Goal: Task Accomplishment & Management: Use online tool/utility

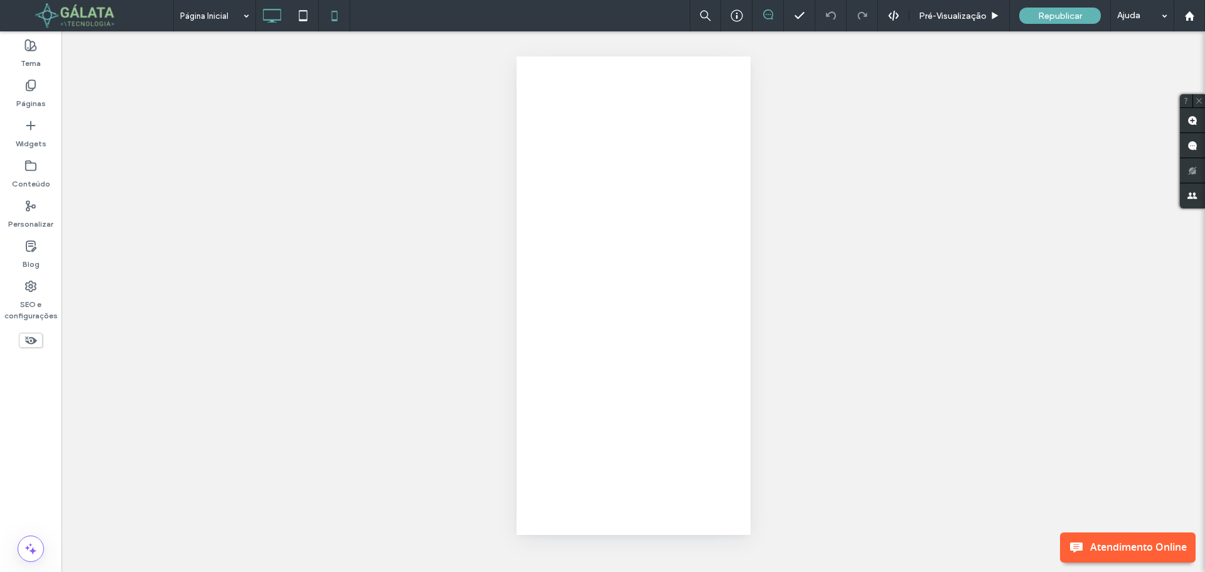
click at [272, 14] on icon at bounding box center [271, 15] width 25 height 25
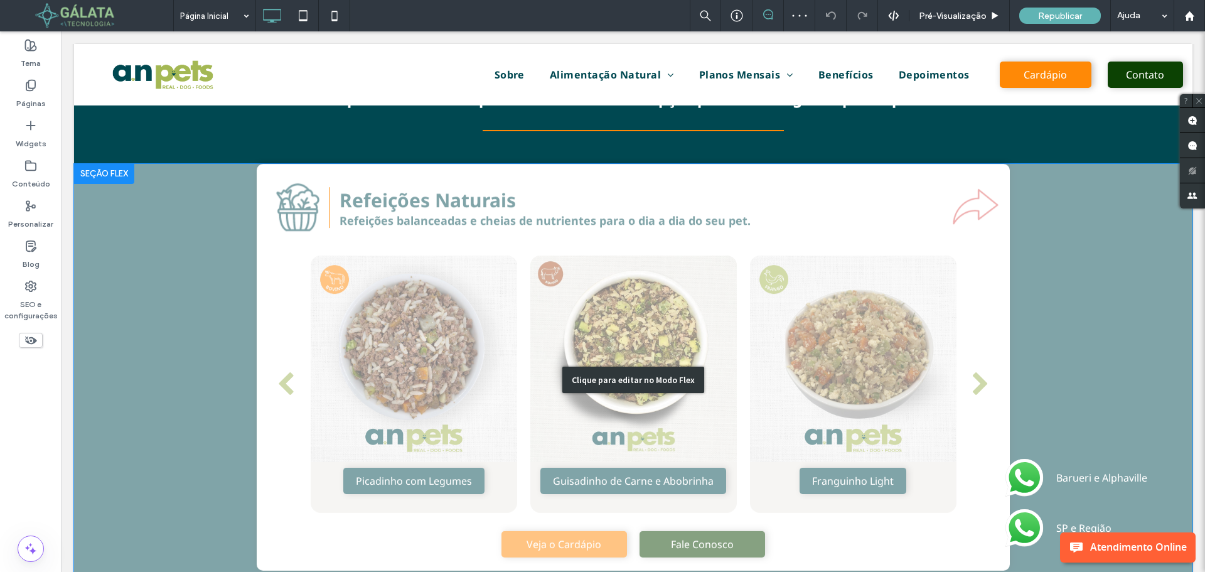
scroll to position [1004, 0]
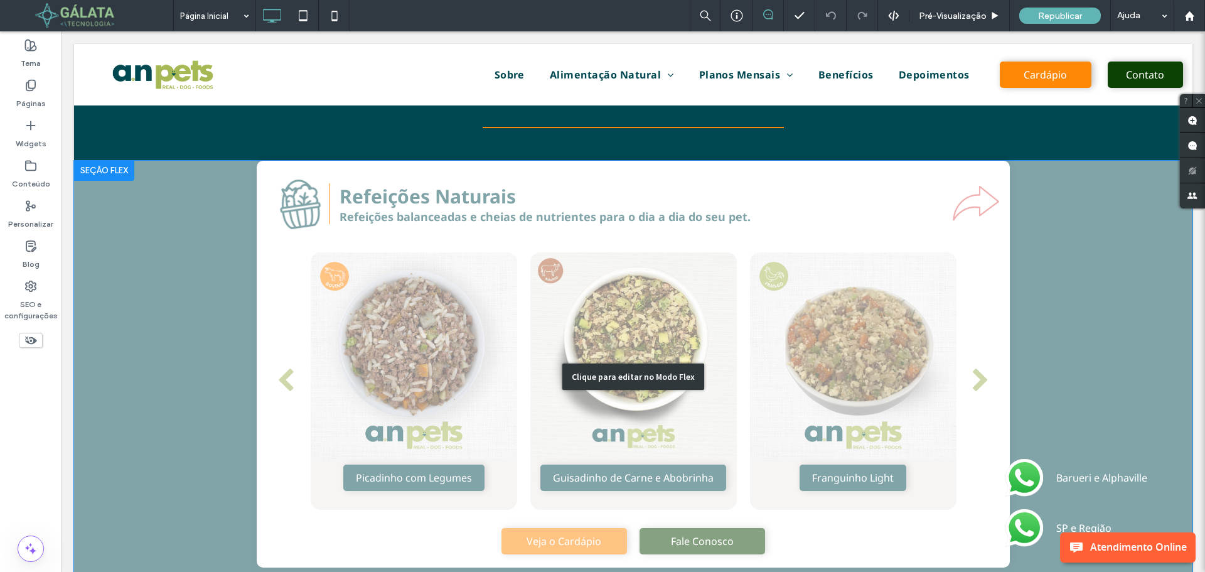
click at [318, 369] on div "Clique para editar no Modo Flex" at bounding box center [633, 377] width 1118 height 432
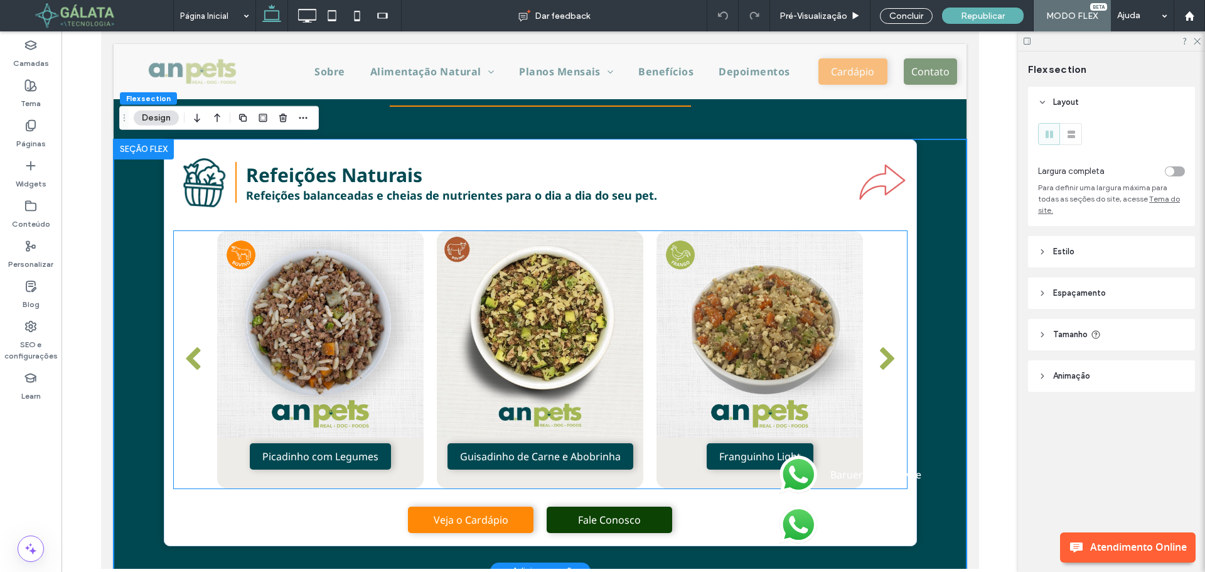
click at [322, 336] on div at bounding box center [319, 359] width 206 height 257
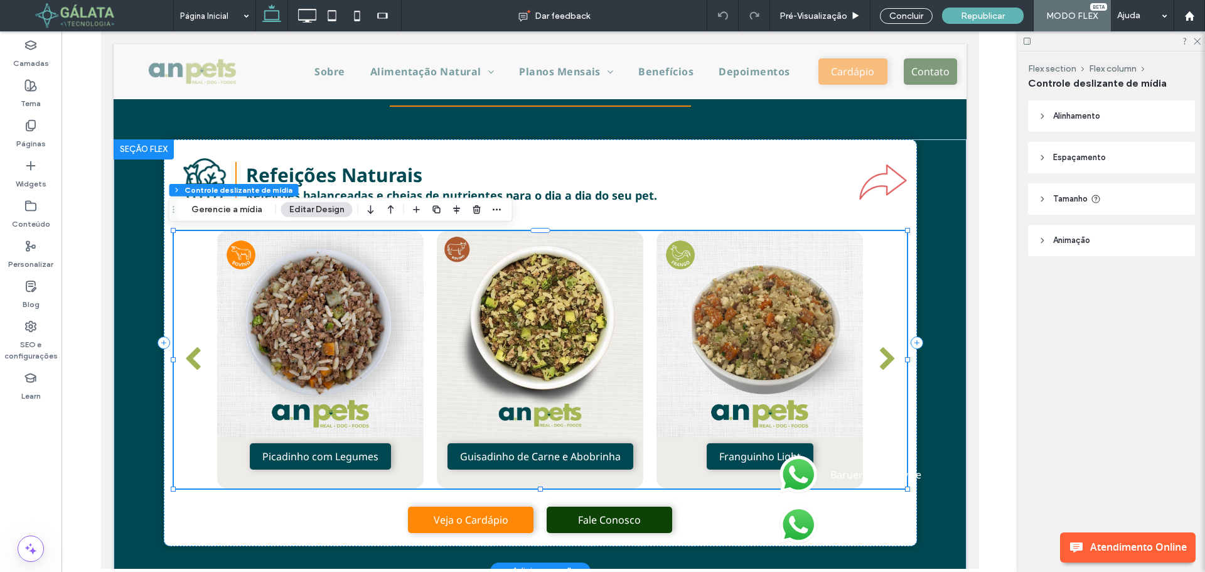
click at [322, 336] on div at bounding box center [319, 359] width 206 height 257
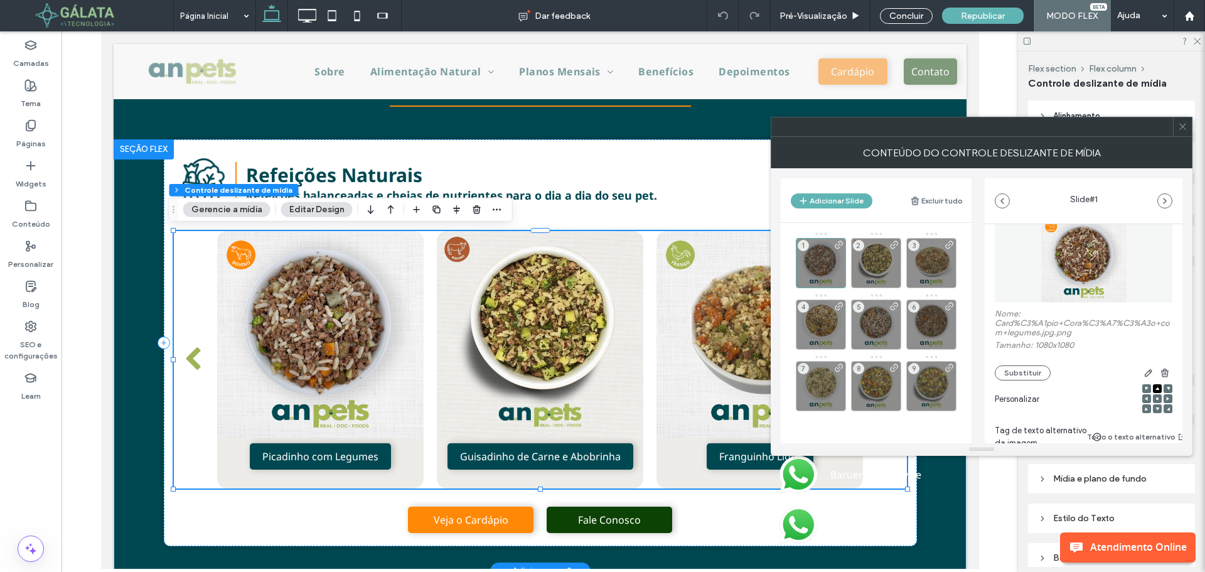
scroll to position [63, 0]
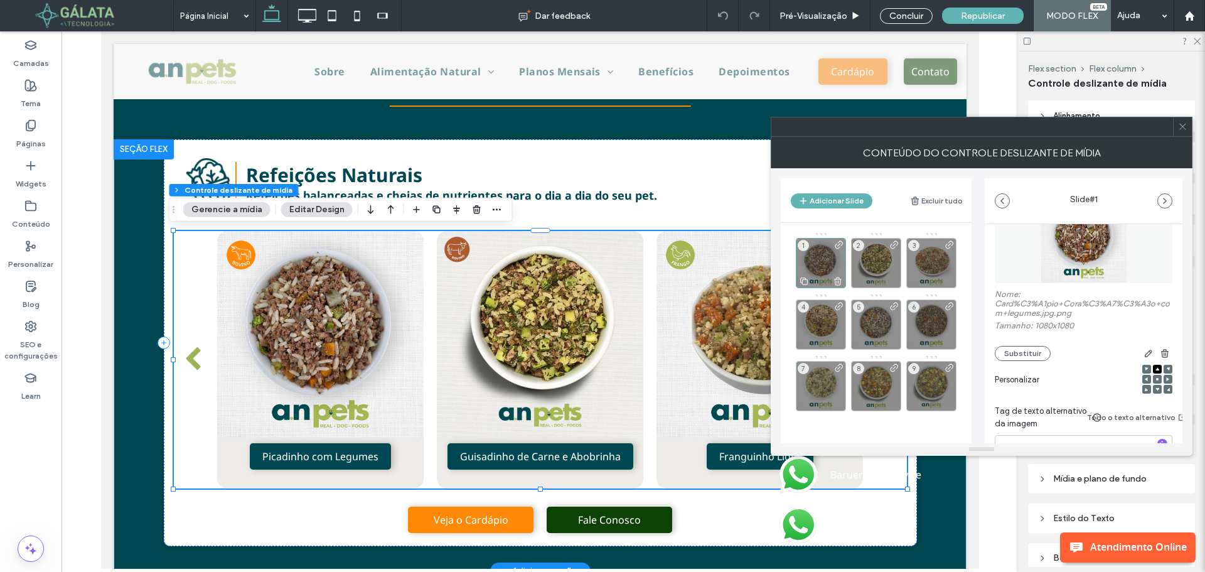
click at [830, 267] on div "1" at bounding box center [821, 263] width 50 height 50
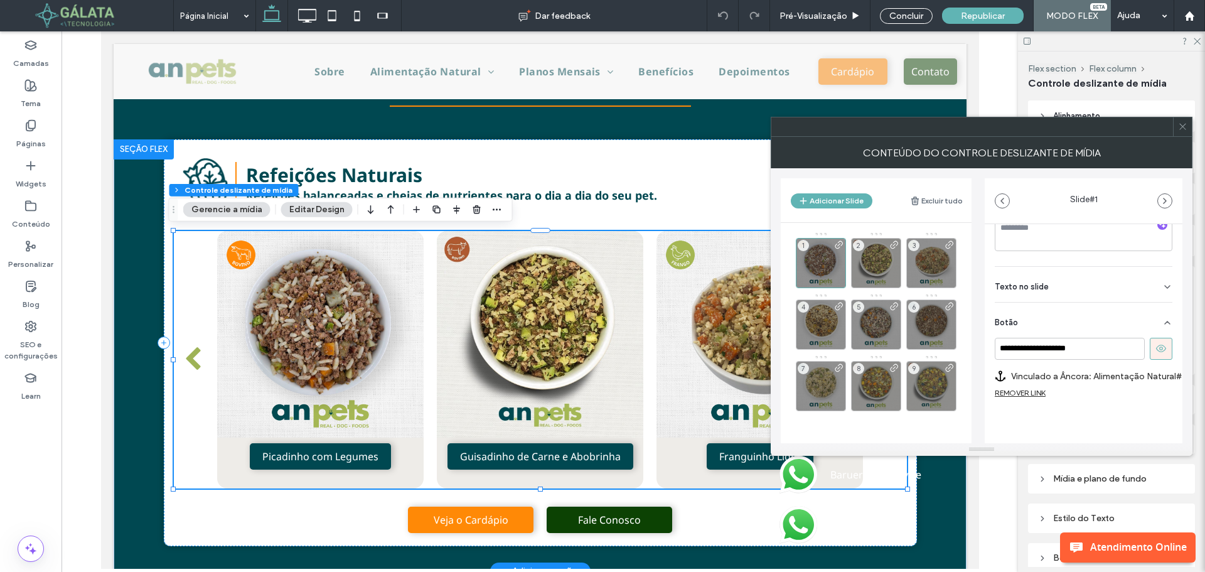
scroll to position [291, 0]
drag, startPoint x: 1106, startPoint y: 342, endPoint x: 972, endPoint y: 345, distance: 133.7
click at [972, 345] on div "**********" at bounding box center [982, 305] width 402 height 275
click at [1081, 365] on label "Vinculado a Âncora: Alimentação Natural#adulto-picadinho-com-legumes" at bounding box center [1100, 376] width 178 height 23
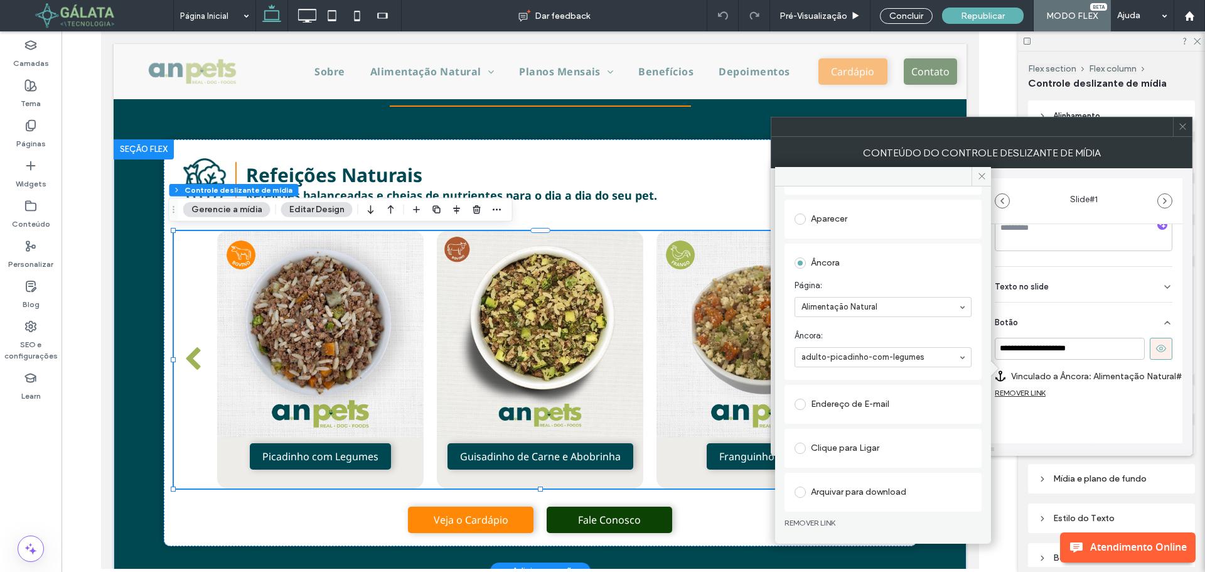
scroll to position [24, 0]
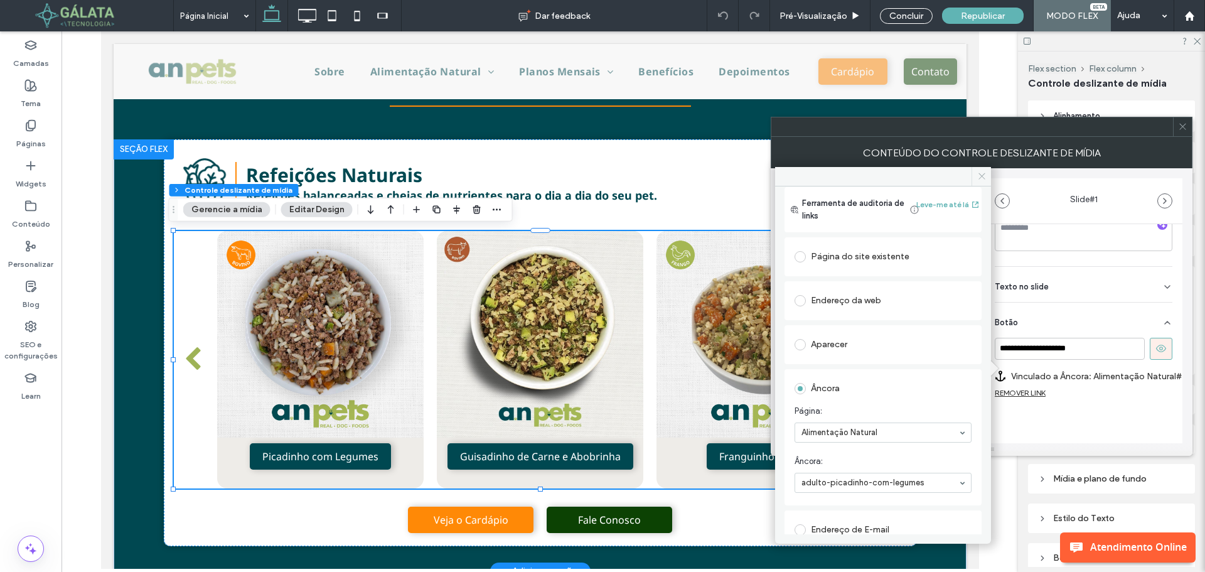
click at [986, 167] on span at bounding box center [980, 176] width 19 height 19
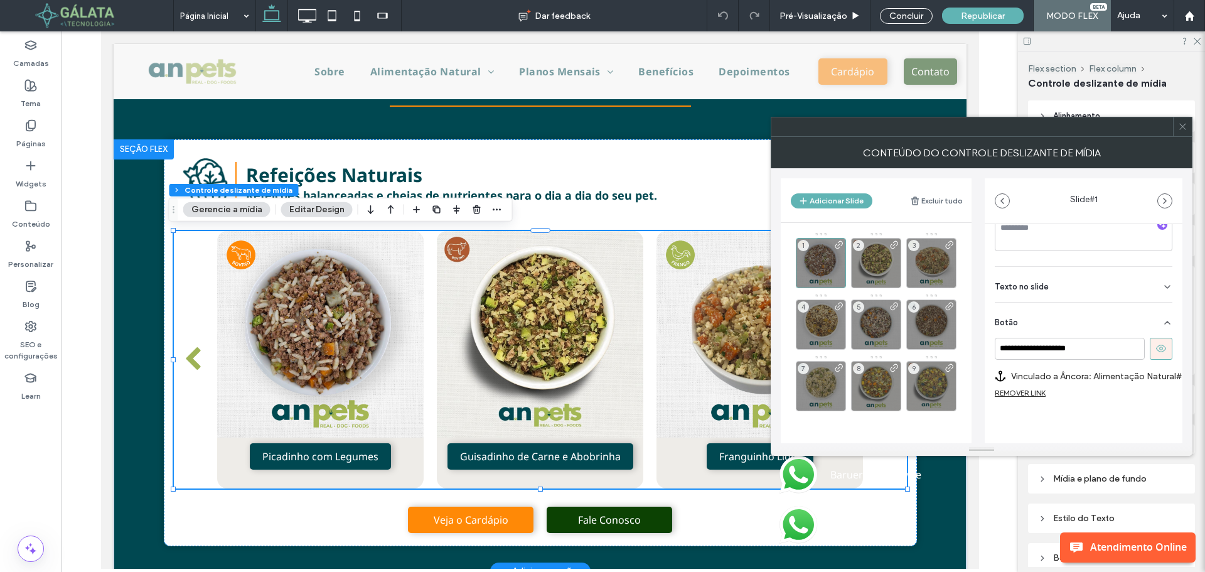
click at [1150, 339] on button at bounding box center [1161, 349] width 23 height 22
click at [1156, 344] on use at bounding box center [1161, 348] width 10 height 9
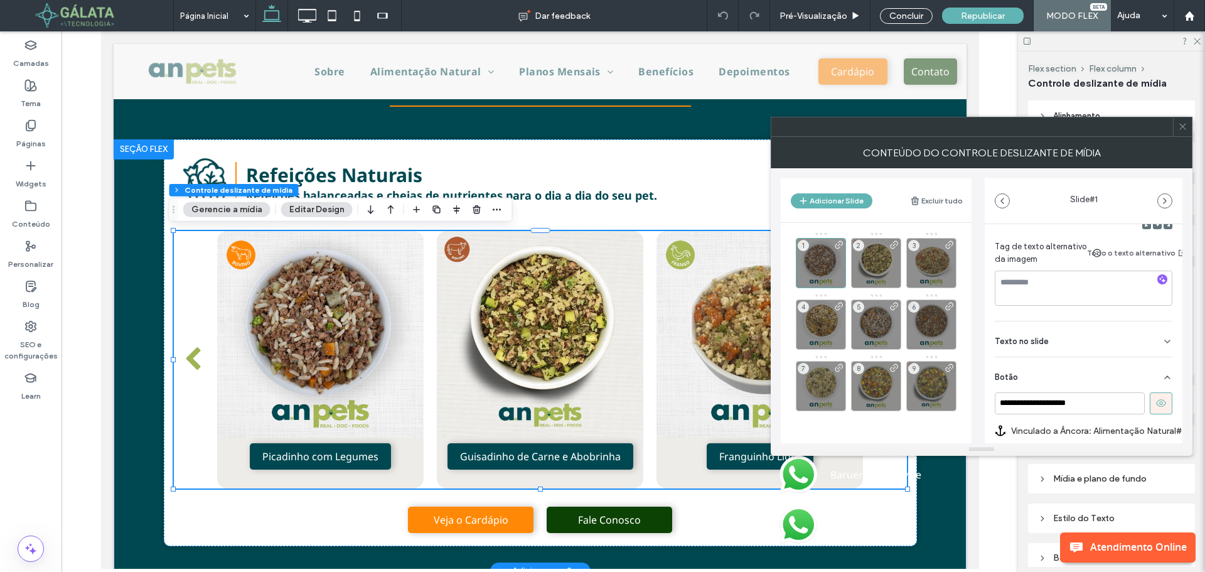
scroll to position [228, 0]
